Goal: Task Accomplishment & Management: Use online tool/utility

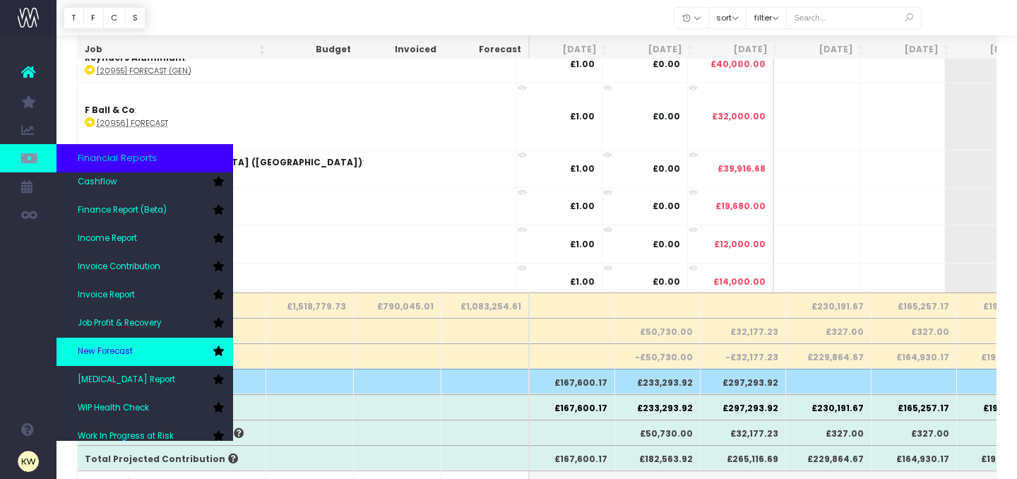
scroll to position [71, 0]
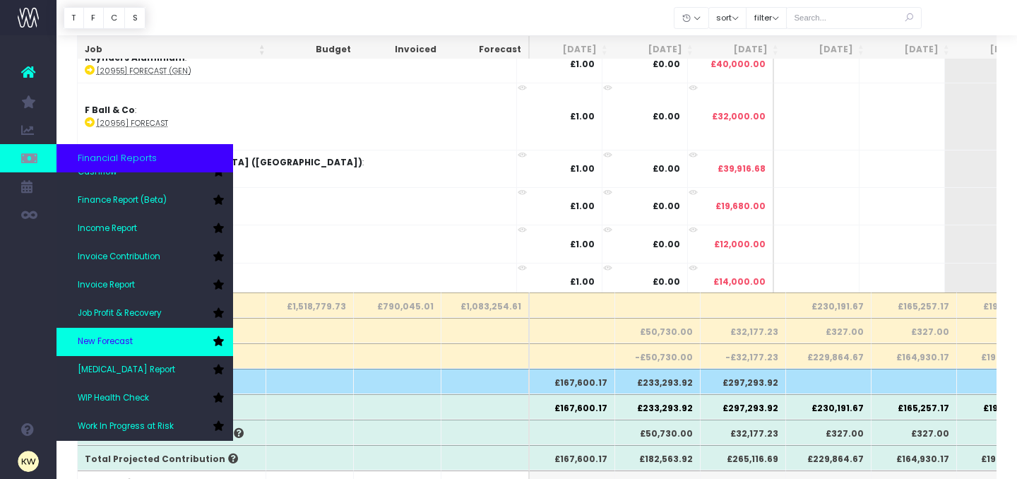
click at [124, 346] on span "New Forecast" at bounding box center [105, 342] width 55 height 13
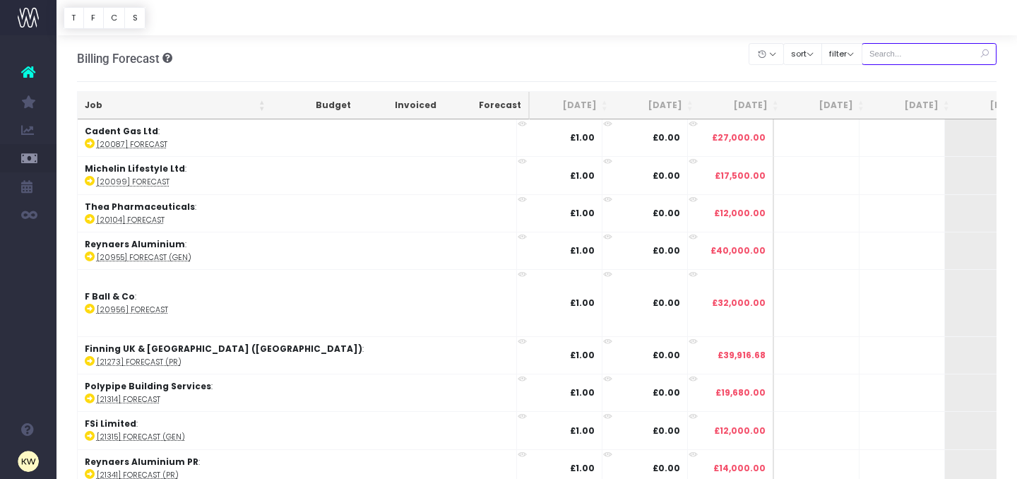
click at [923, 54] on input "text" at bounding box center [930, 54] width 136 height 22
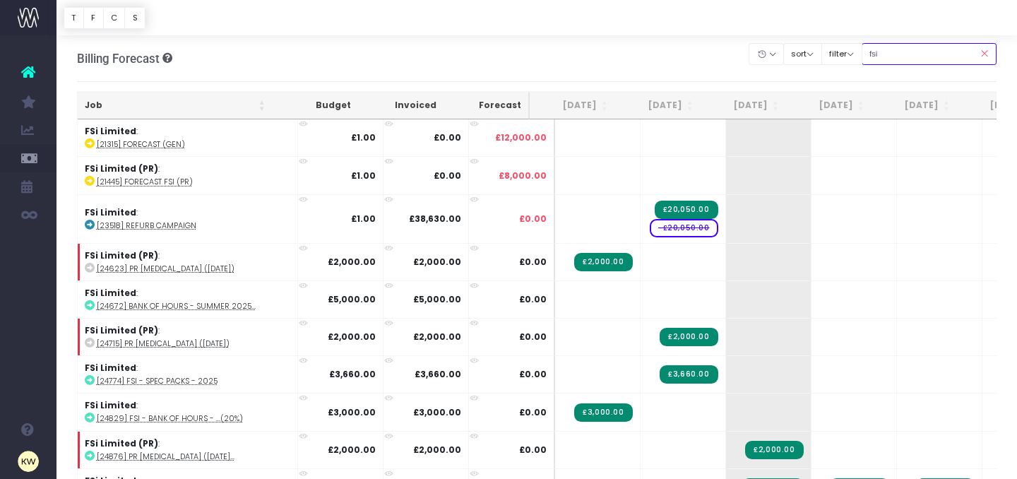
type input "fsi (pr)"
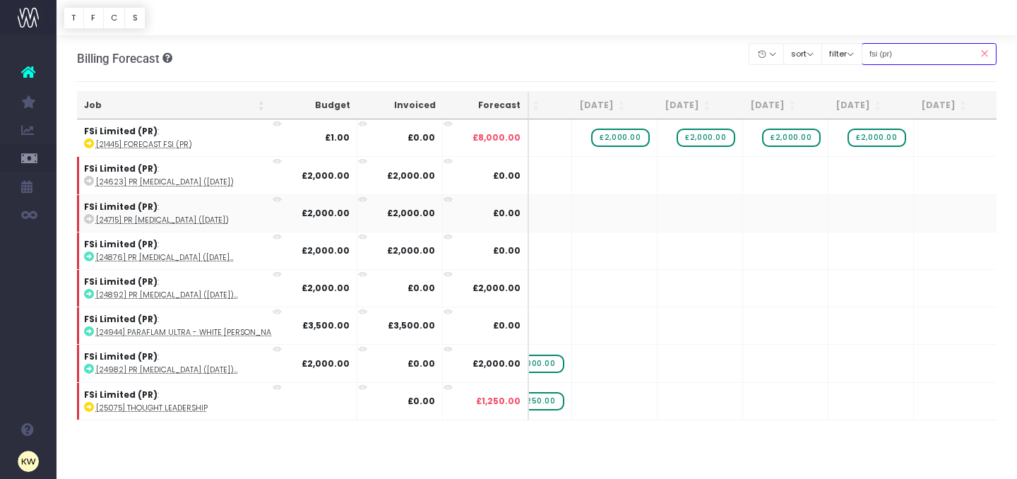
scroll to position [0, 361]
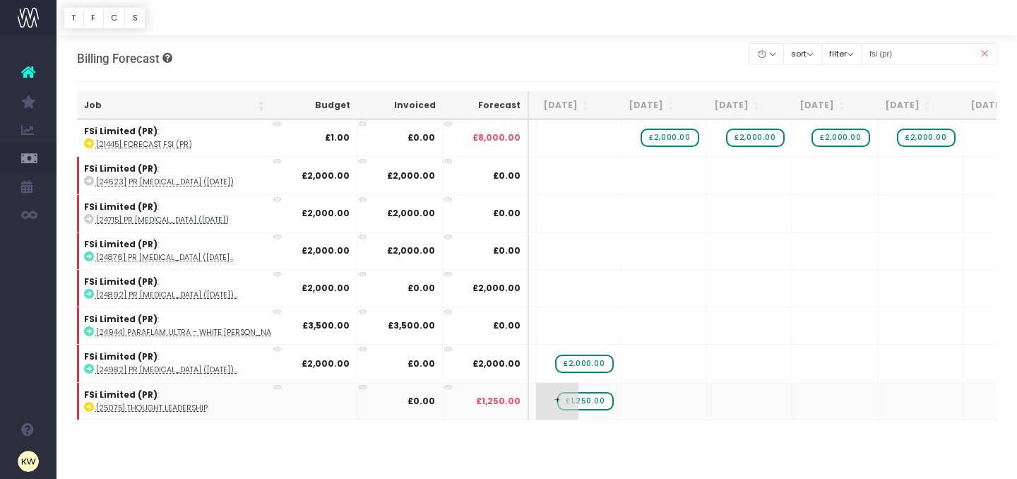
click at [571, 398] on span "£1,250.00" at bounding box center [585, 401] width 56 height 18
type input "1380"
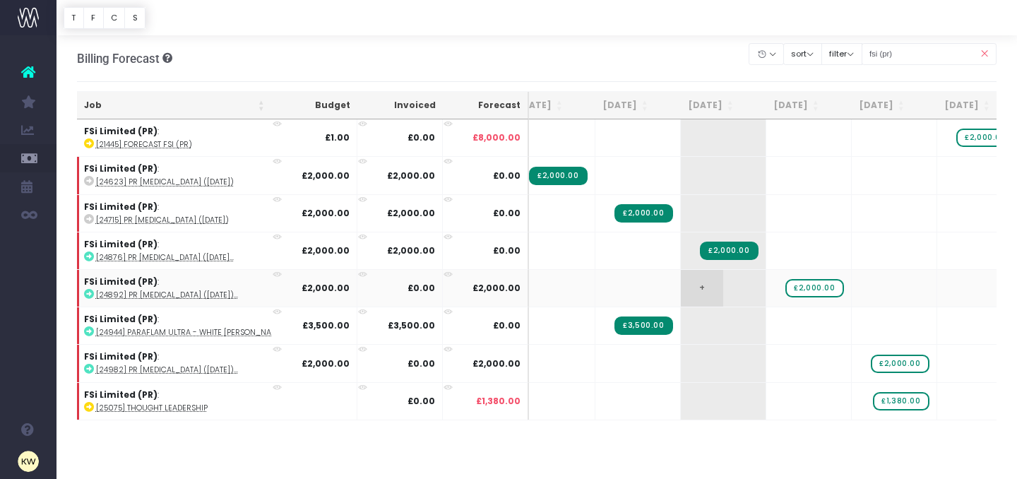
scroll to position [0, 23]
